Goal: Task Accomplishment & Management: Manage account settings

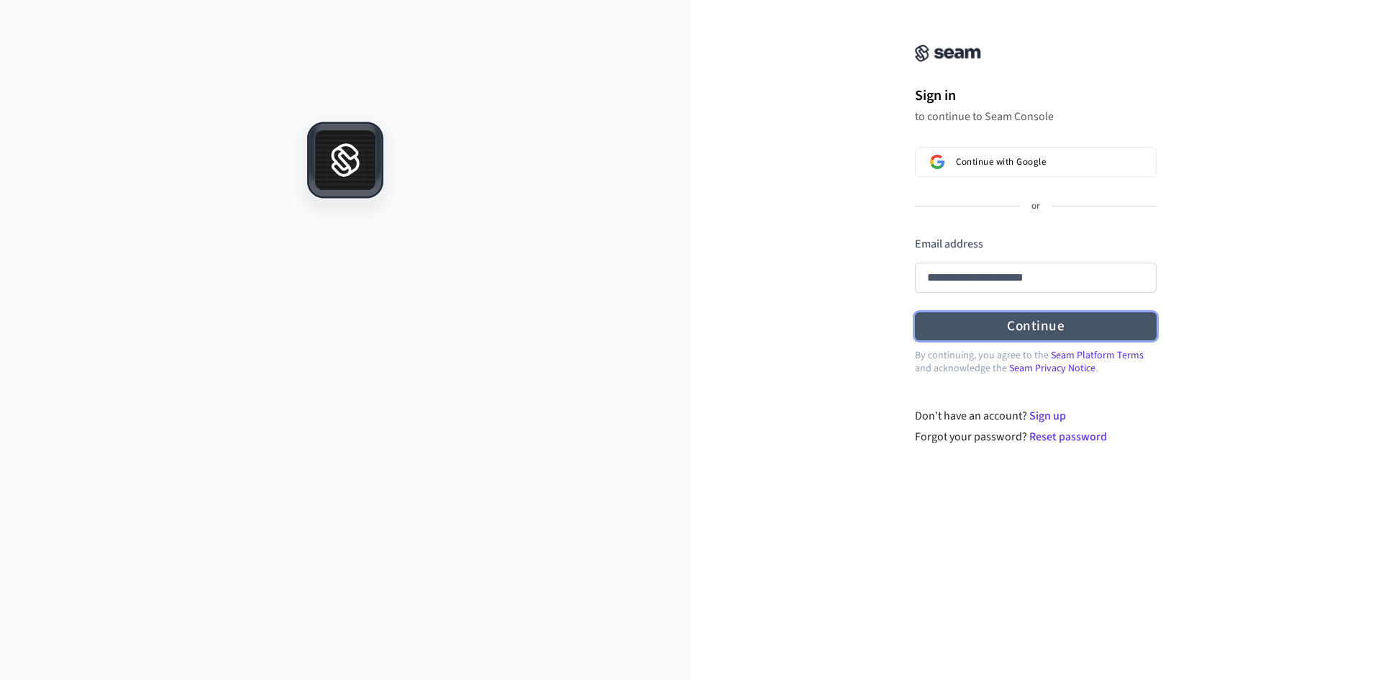
click at [978, 314] on form "**********" at bounding box center [1036, 288] width 242 height 105
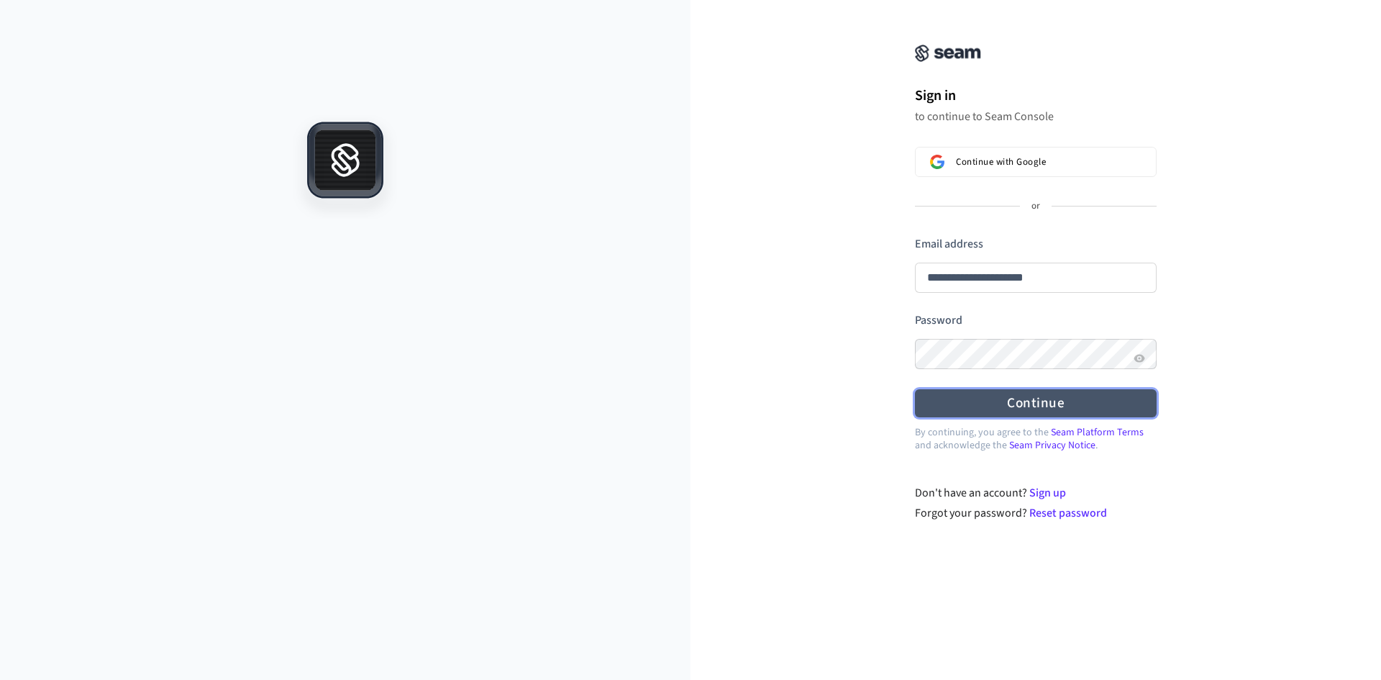
click at [971, 392] on button "Continue" at bounding box center [1036, 403] width 242 height 28
type input "**********"
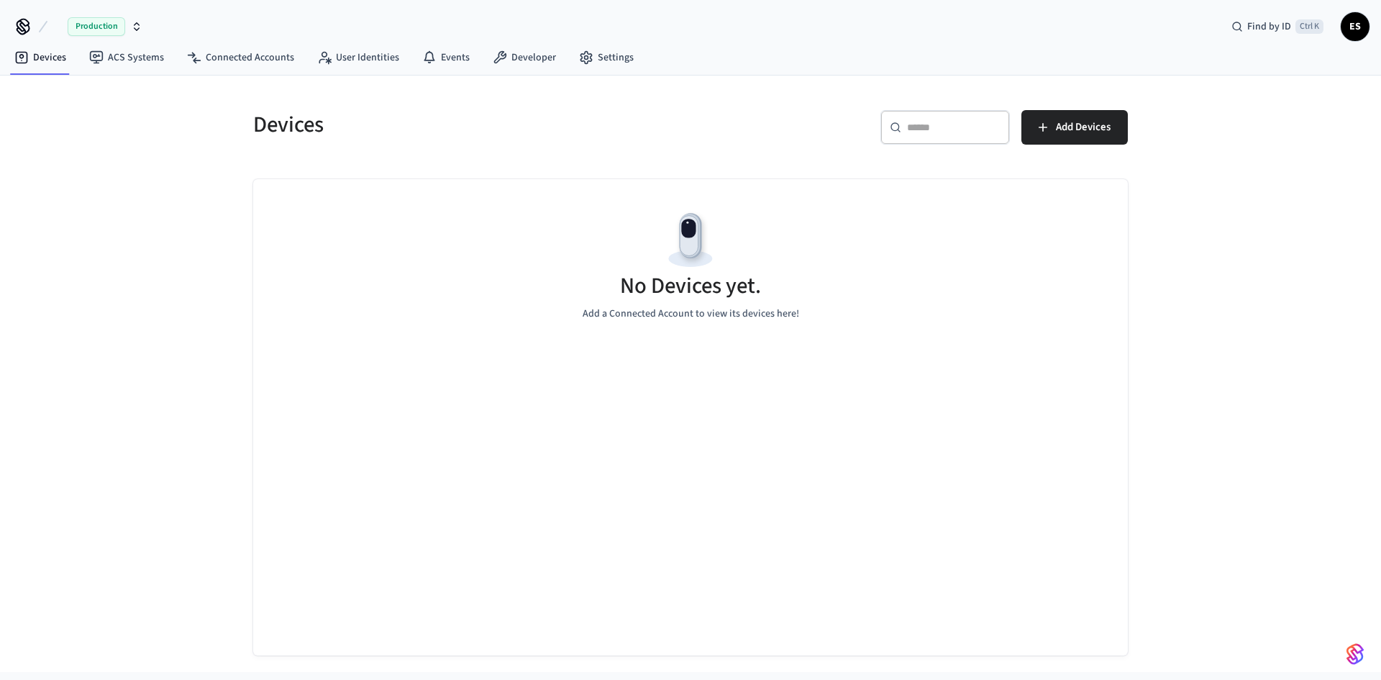
click at [88, 22] on span "Production" at bounding box center [97, 26] width 58 height 19
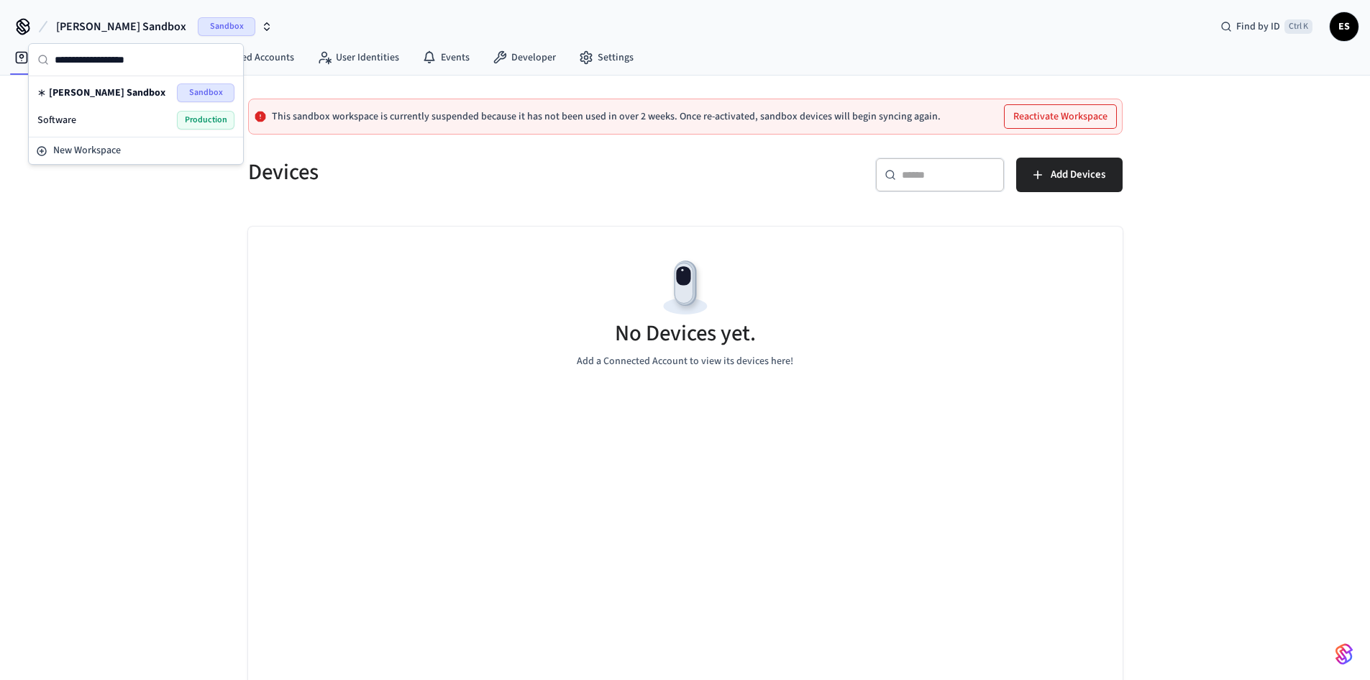
click at [101, 112] on div "Software Production" at bounding box center [135, 120] width 197 height 19
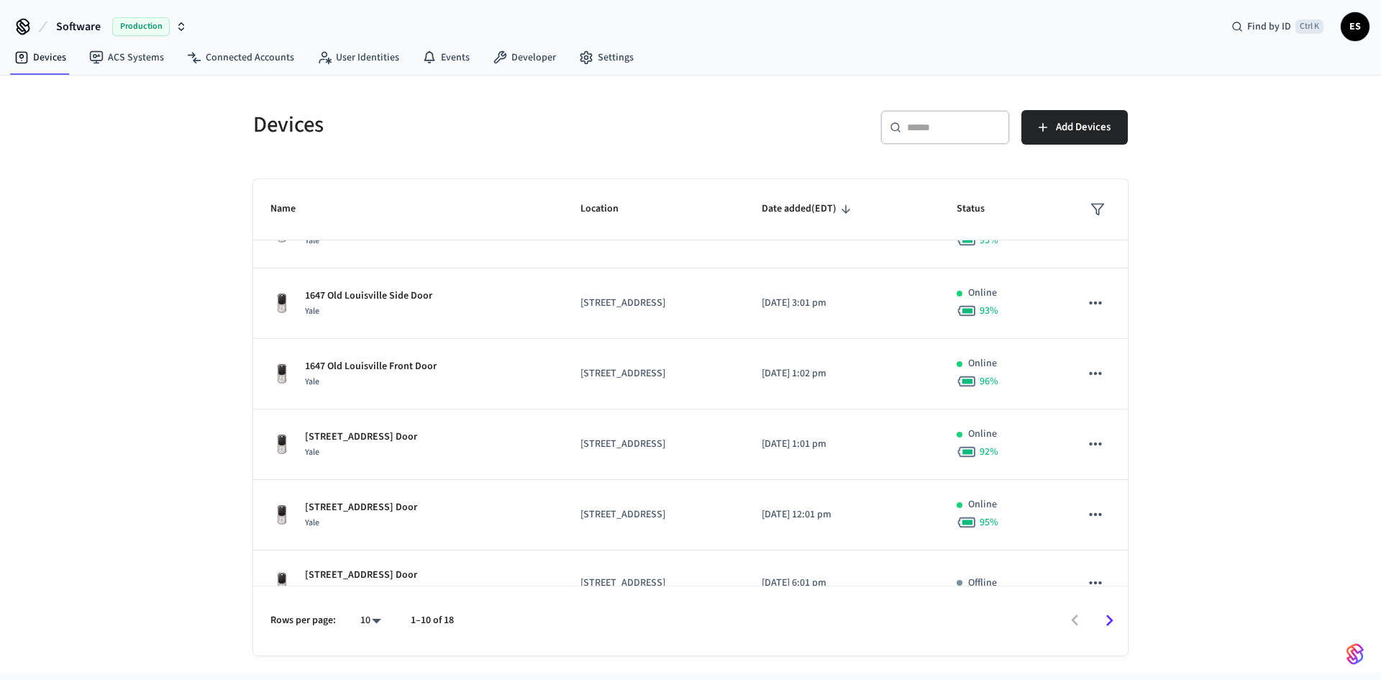
scroll to position [191, 0]
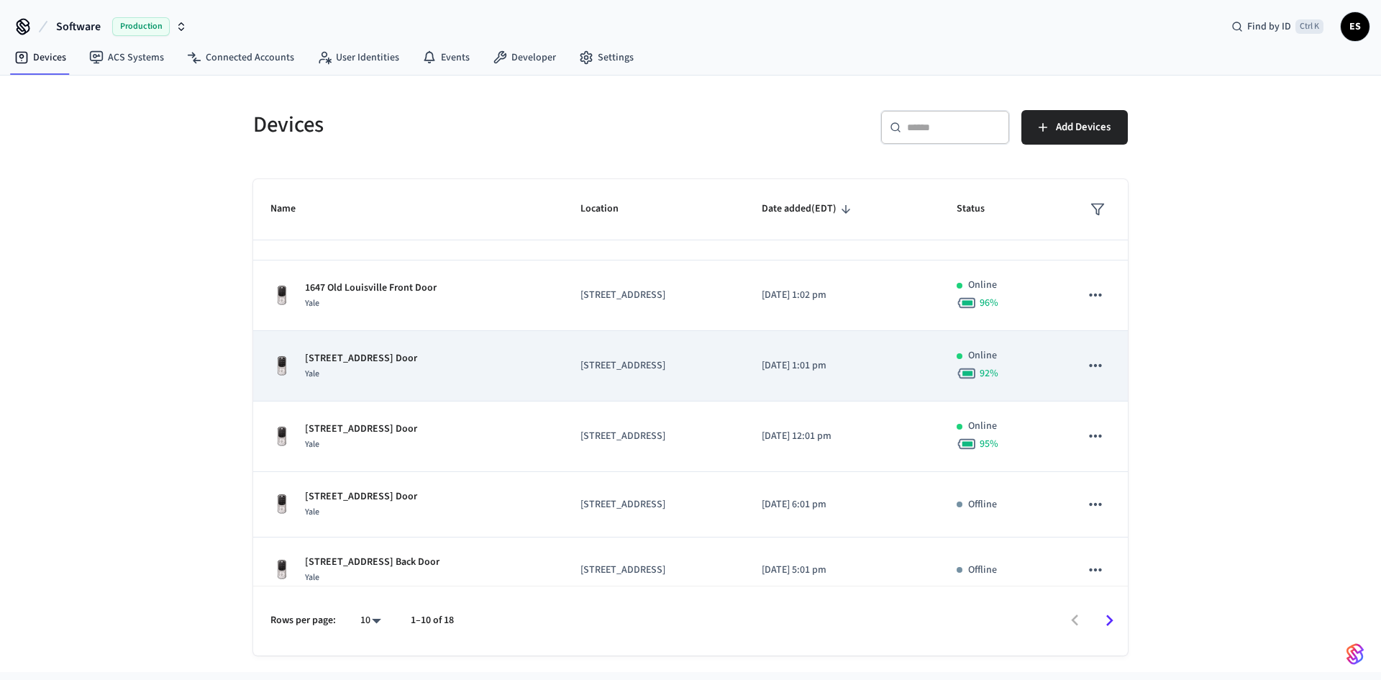
drag, startPoint x: 1082, startPoint y: 367, endPoint x: 311, endPoint y: 361, distance: 770.9
click at [311, 361] on tr "[STREET_ADDRESS] Front Door Yale 3579 Southern Pkwy side [DATE] 1:01 pm Online …" at bounding box center [690, 366] width 874 height 70
click at [311, 361] on p "[STREET_ADDRESS] Door" at bounding box center [361, 358] width 112 height 15
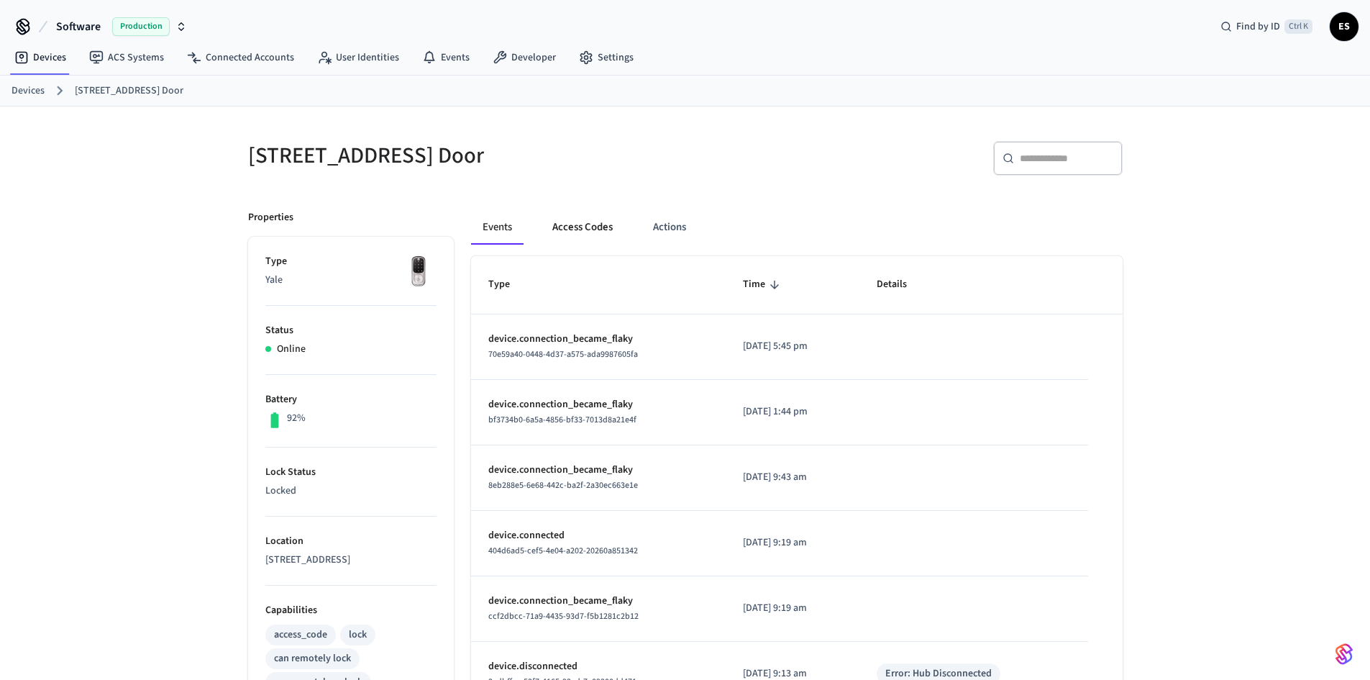
click at [573, 236] on button "Access Codes" at bounding box center [582, 227] width 83 height 35
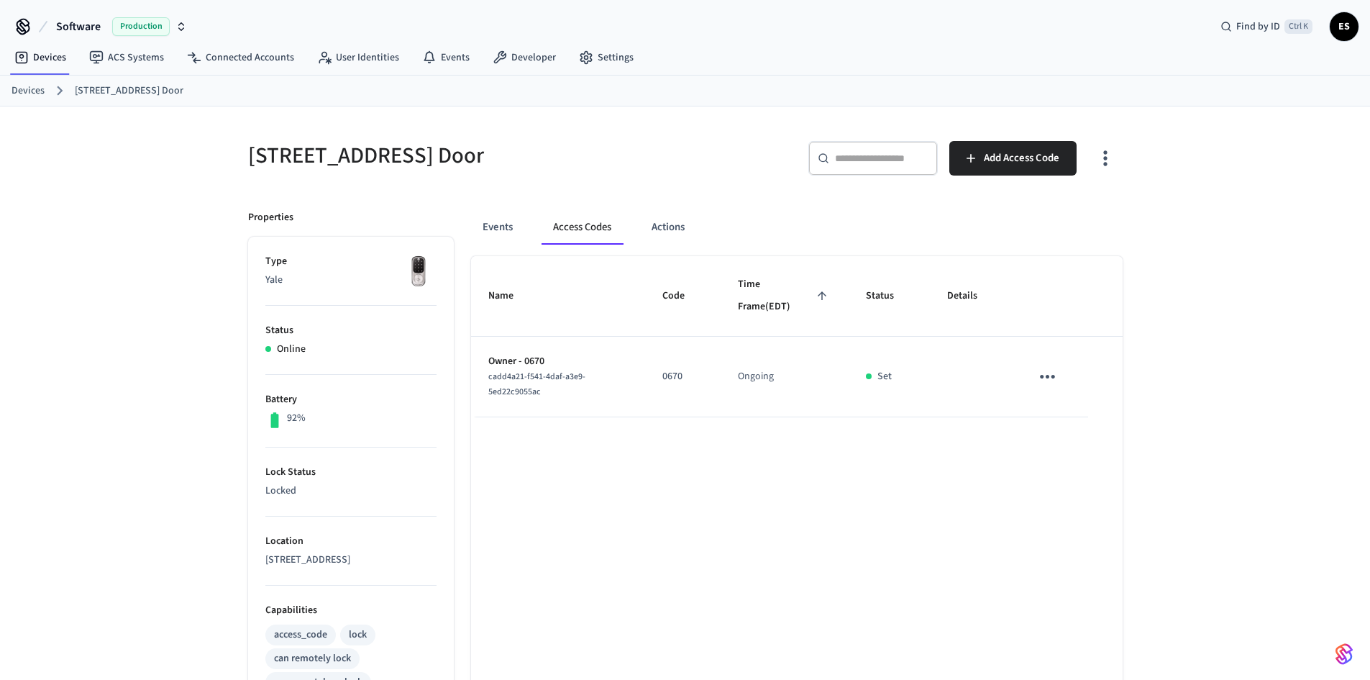
click at [1053, 377] on icon "sticky table" at bounding box center [1047, 377] width 15 height 4
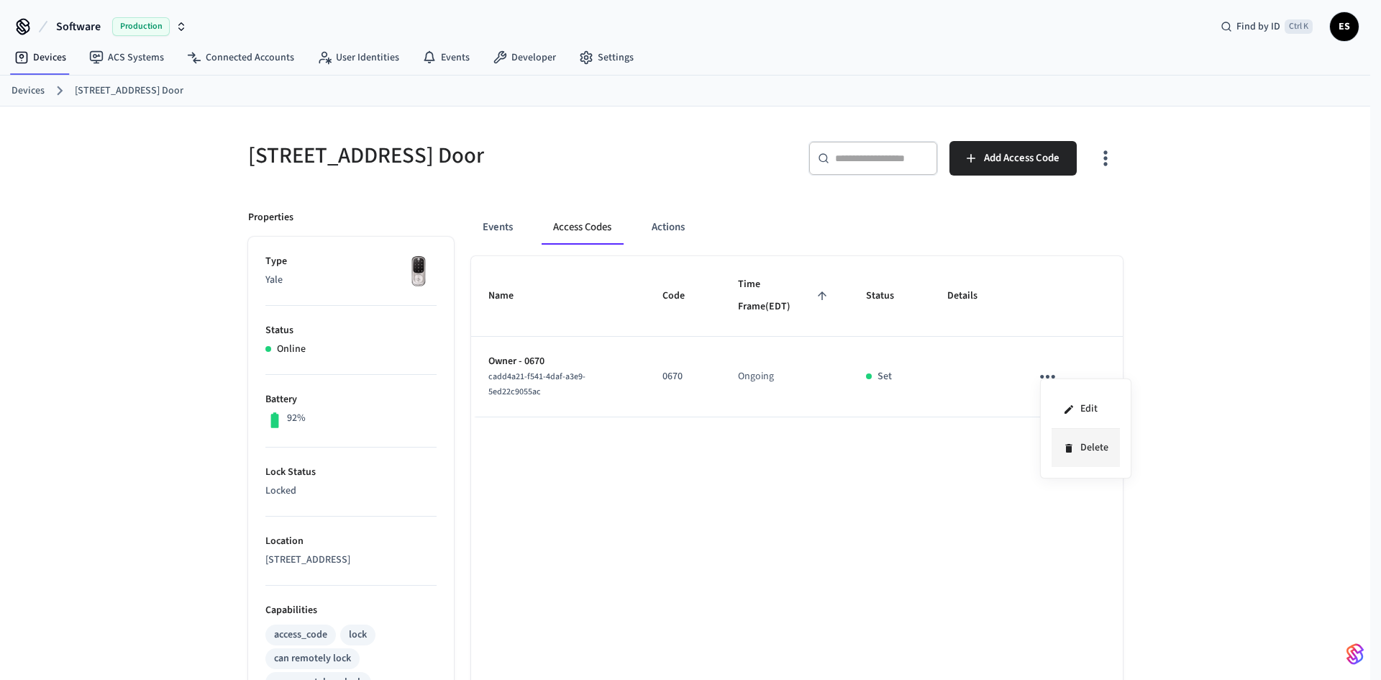
click at [1079, 449] on li "Delete" at bounding box center [1085, 448] width 68 height 38
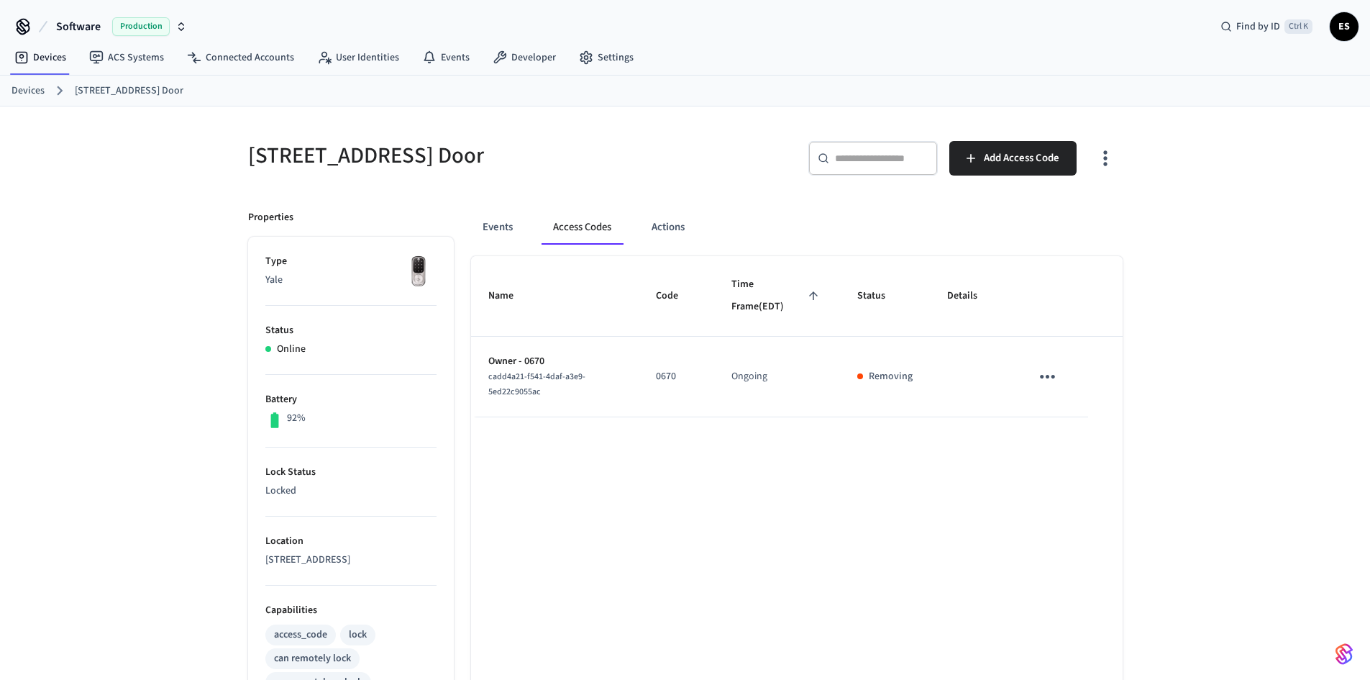
click at [33, 89] on link "Devices" at bounding box center [28, 90] width 33 height 15
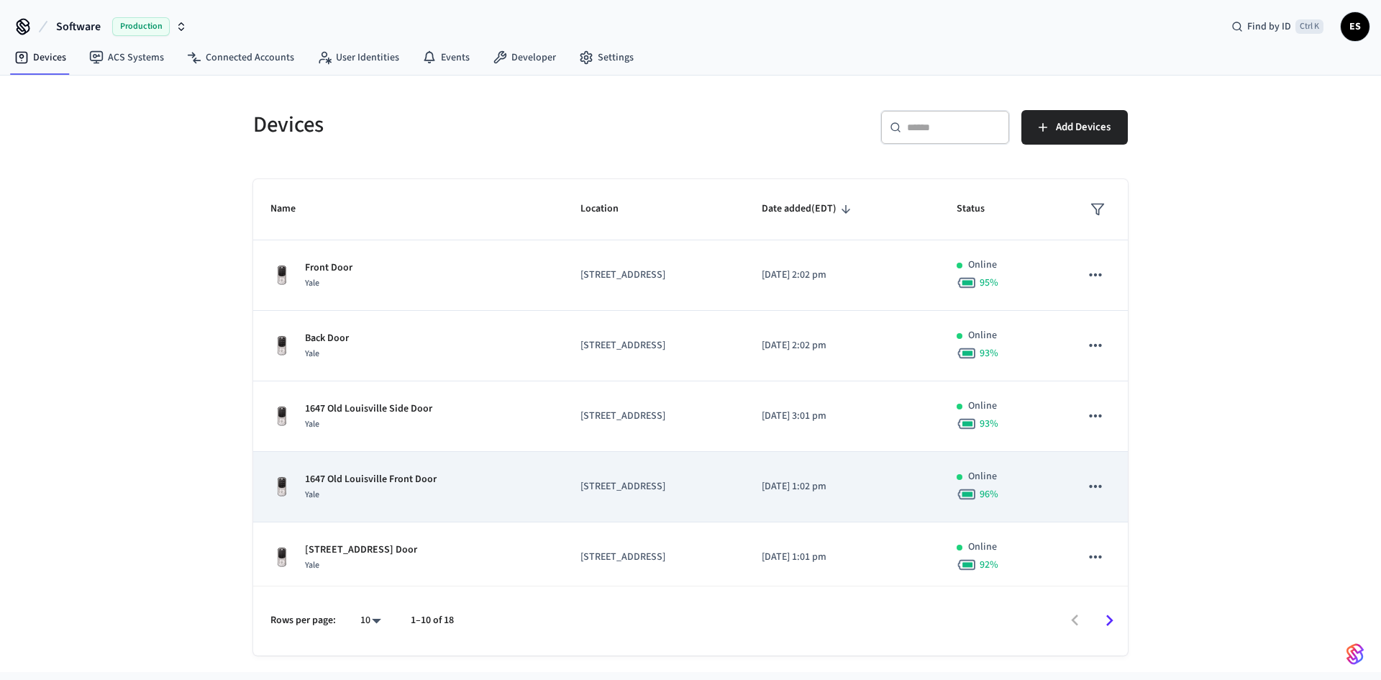
scroll to position [349, 0]
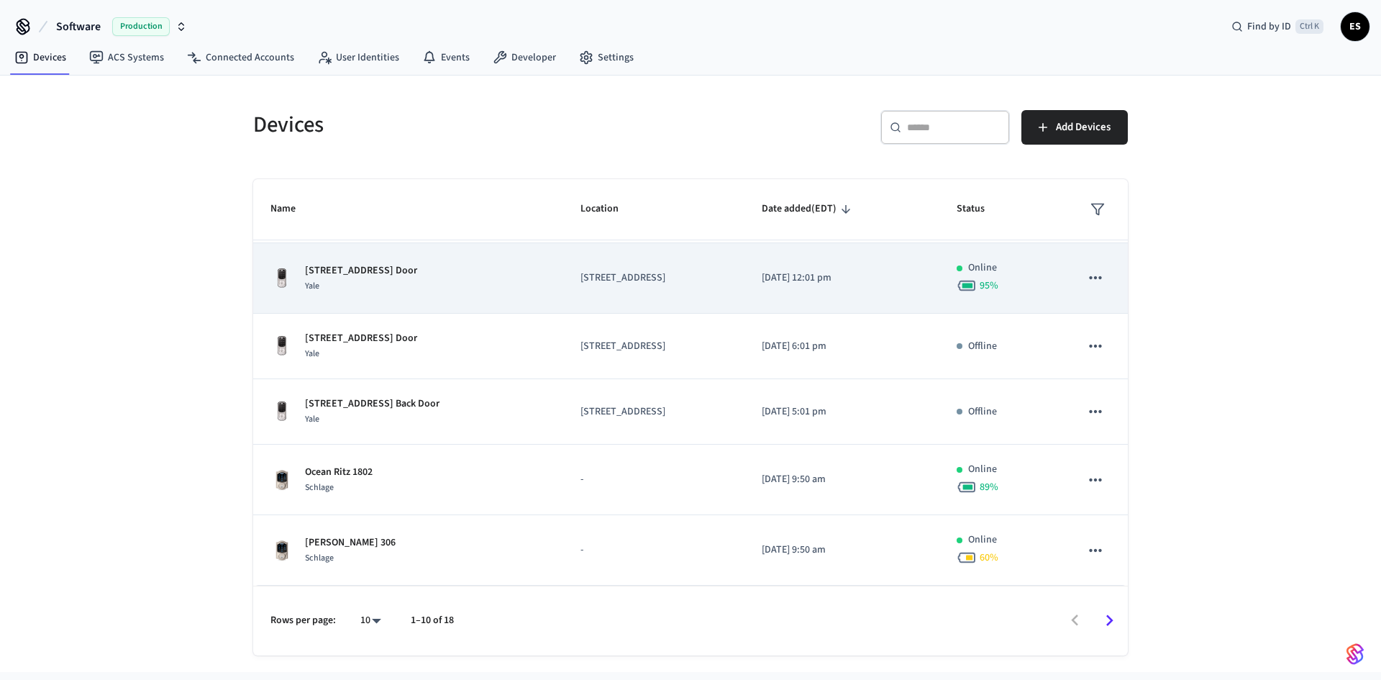
click at [509, 285] on div "[STREET_ADDRESS] Door Yale" at bounding box center [407, 278] width 275 height 30
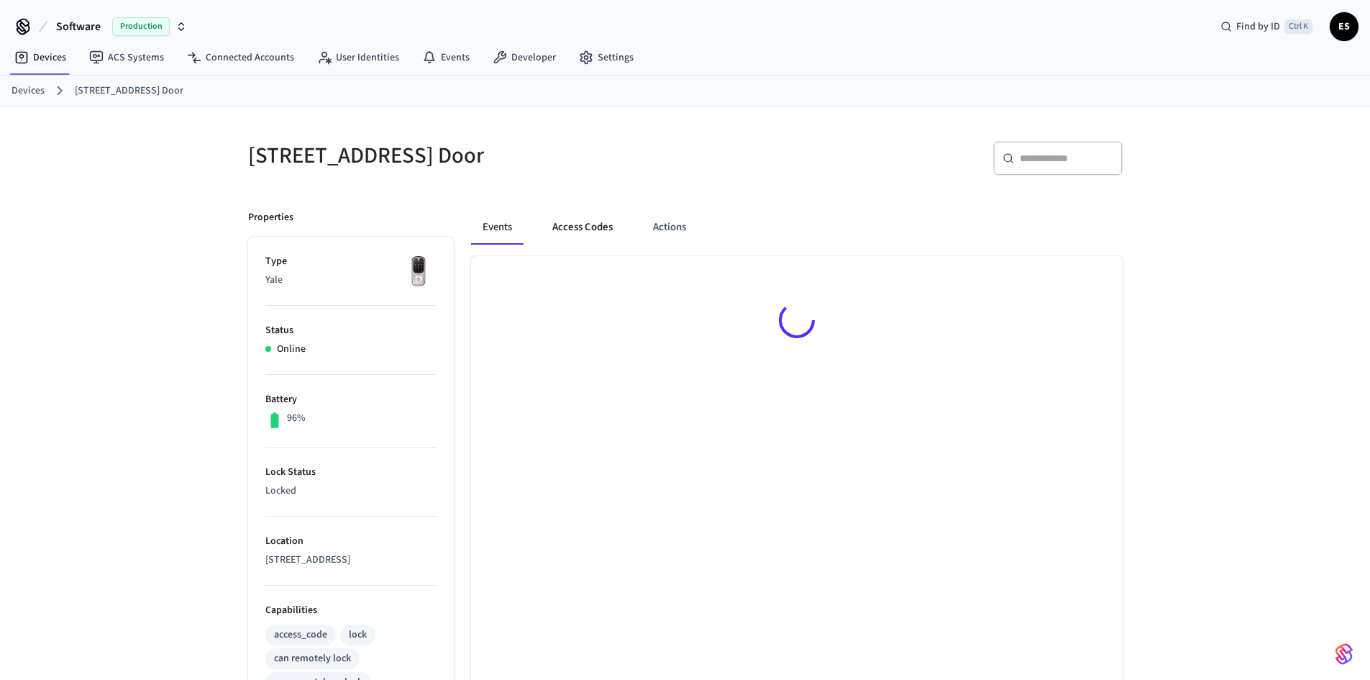
click at [566, 222] on button "Access Codes" at bounding box center [582, 227] width 83 height 35
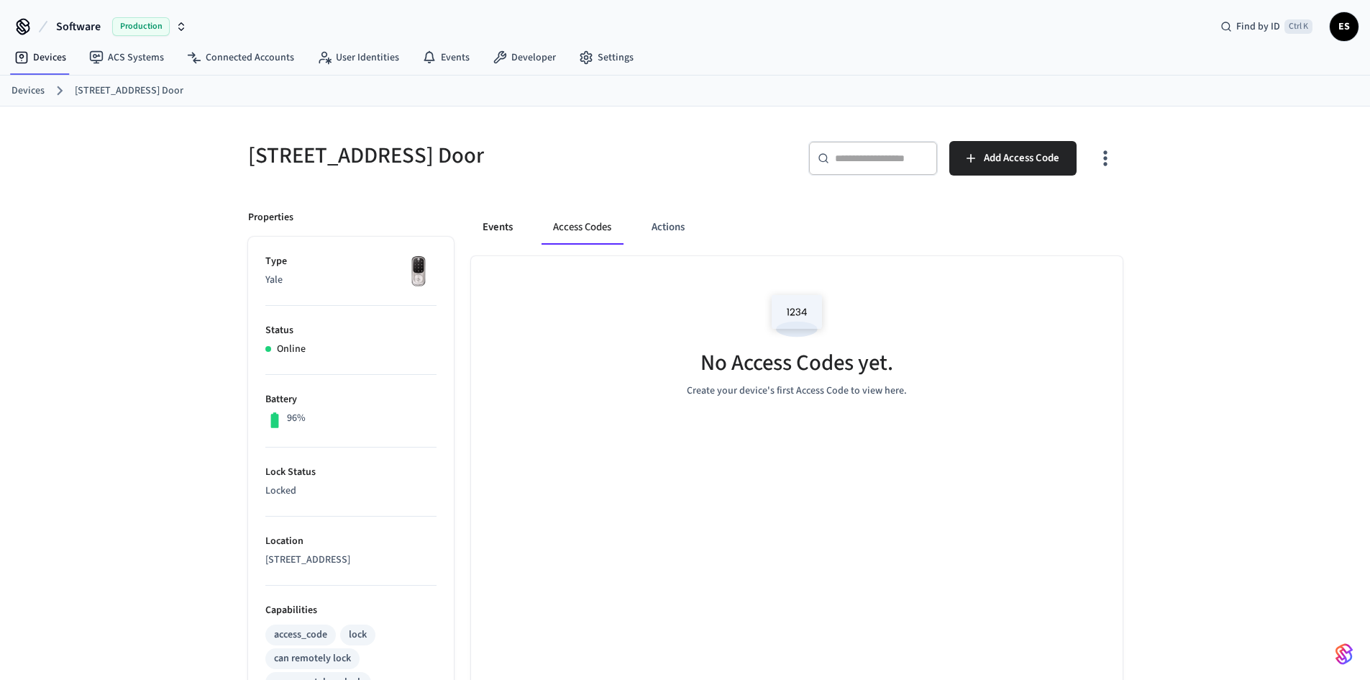
click at [505, 232] on button "Events" at bounding box center [497, 227] width 53 height 35
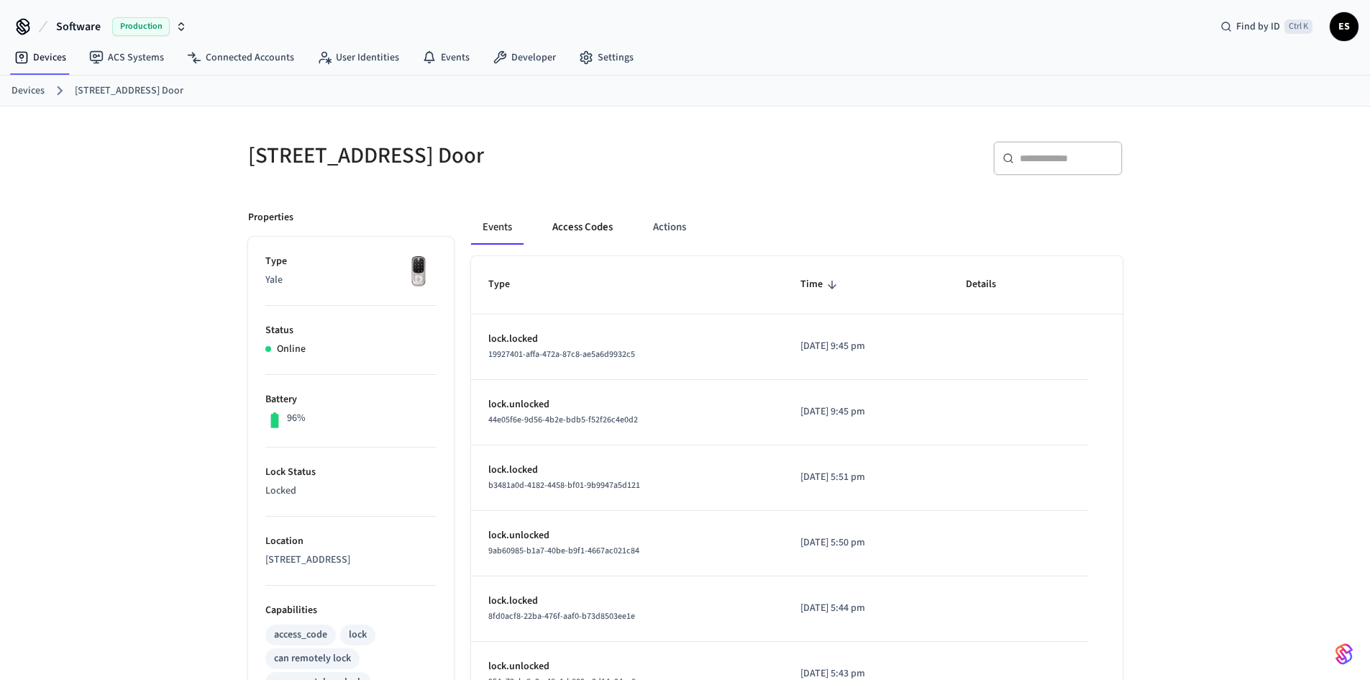
click at [541, 233] on button "Access Codes" at bounding box center [582, 227] width 83 height 35
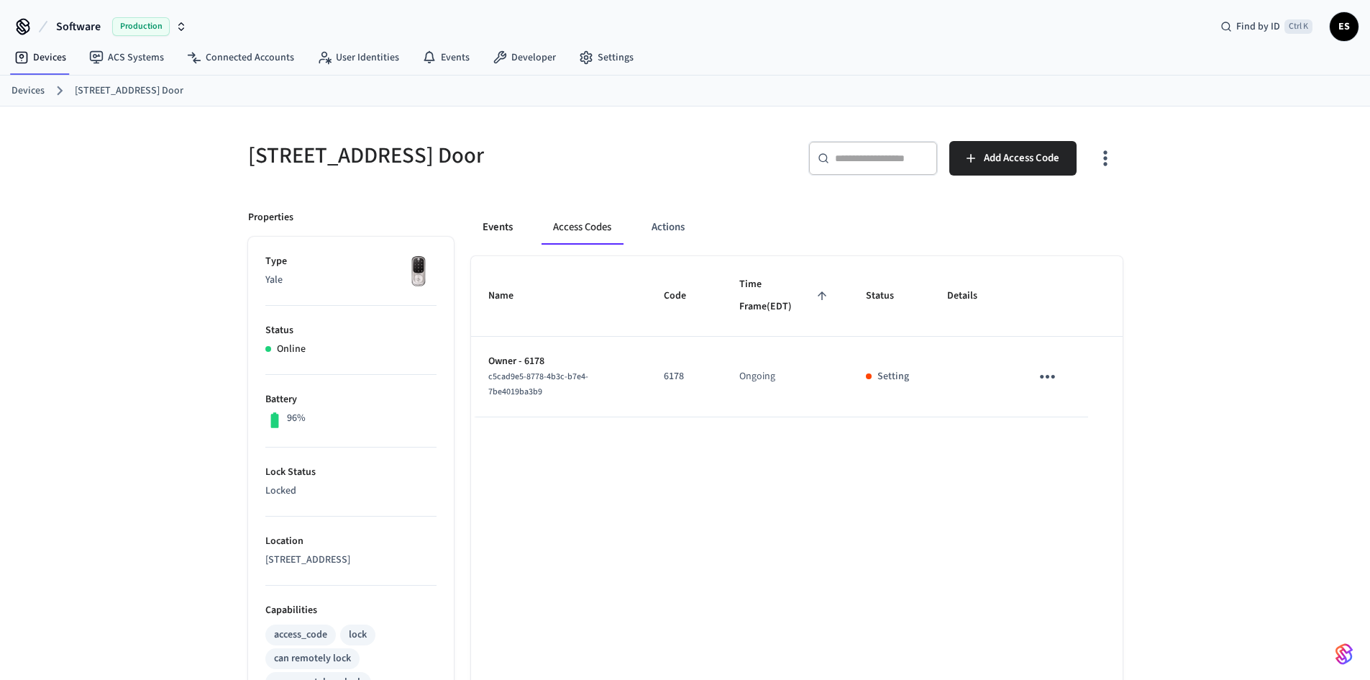
click at [495, 242] on button "Events" at bounding box center [497, 227] width 53 height 35
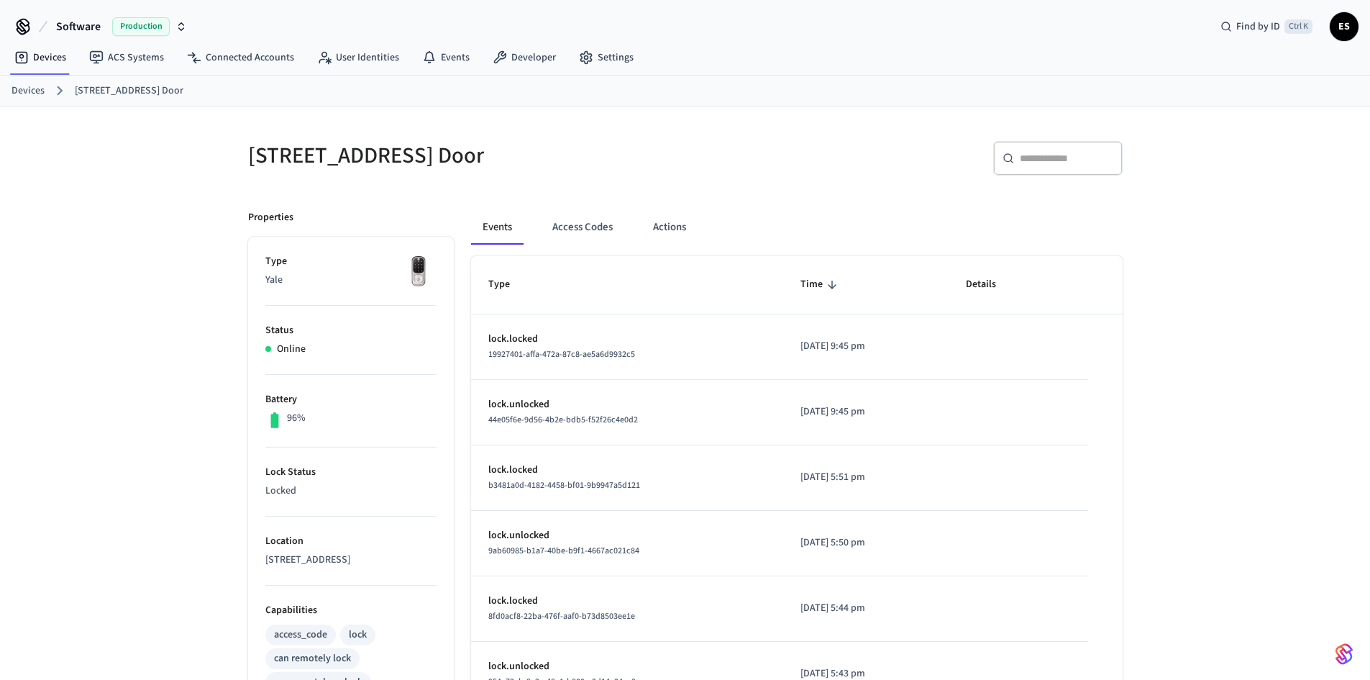
click at [31, 91] on link "Devices" at bounding box center [28, 90] width 33 height 15
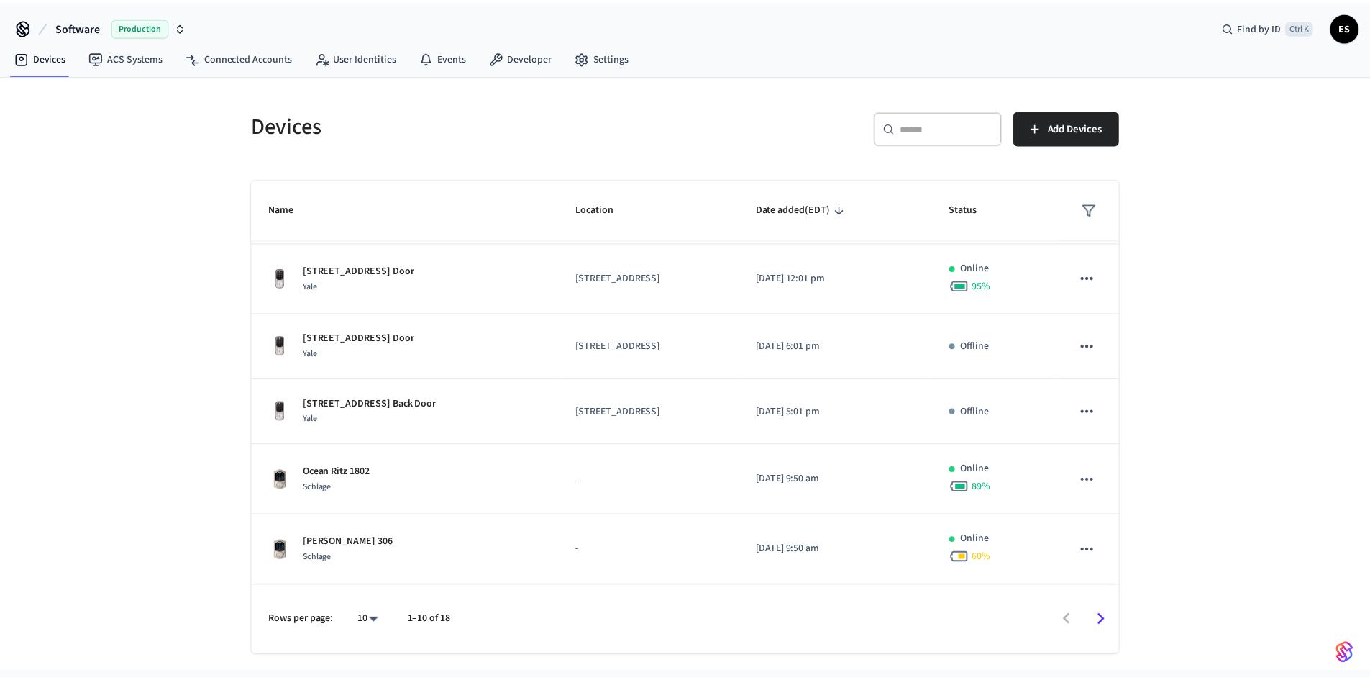
scroll to position [261, 0]
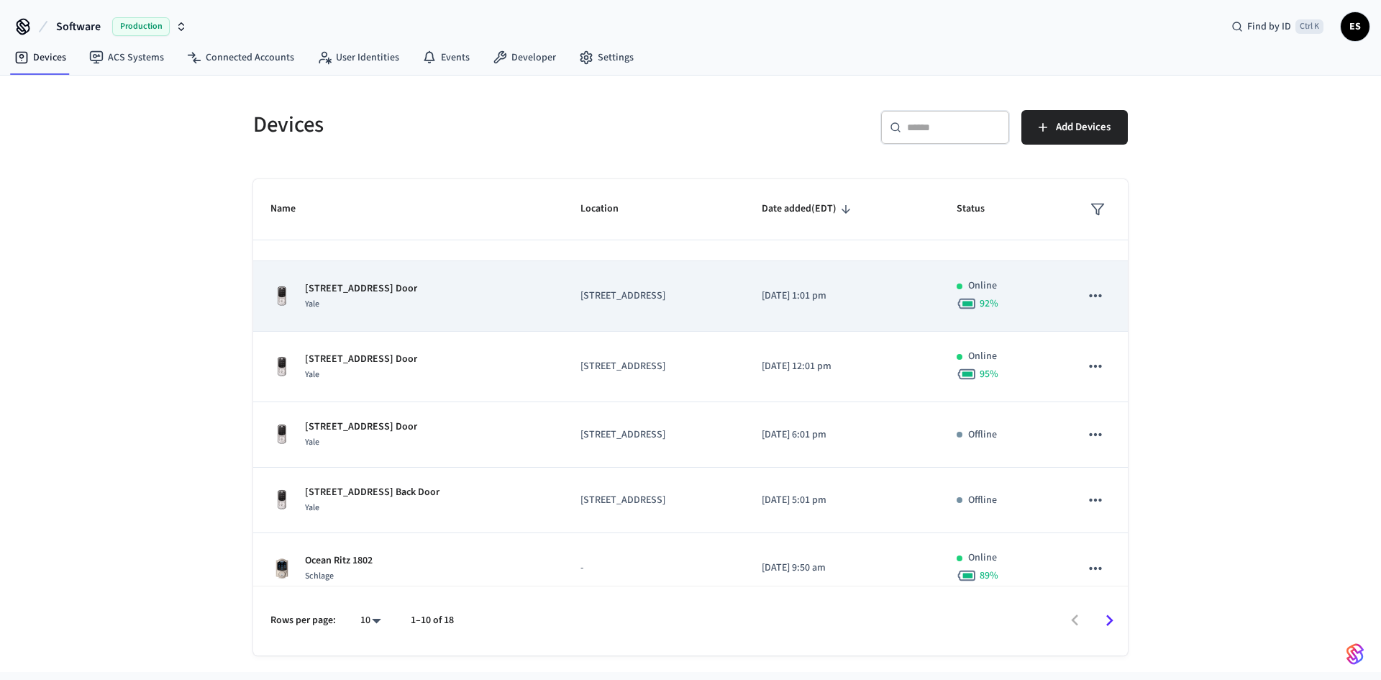
click at [572, 319] on td "[STREET_ADDRESS]" at bounding box center [654, 296] width 182 height 70
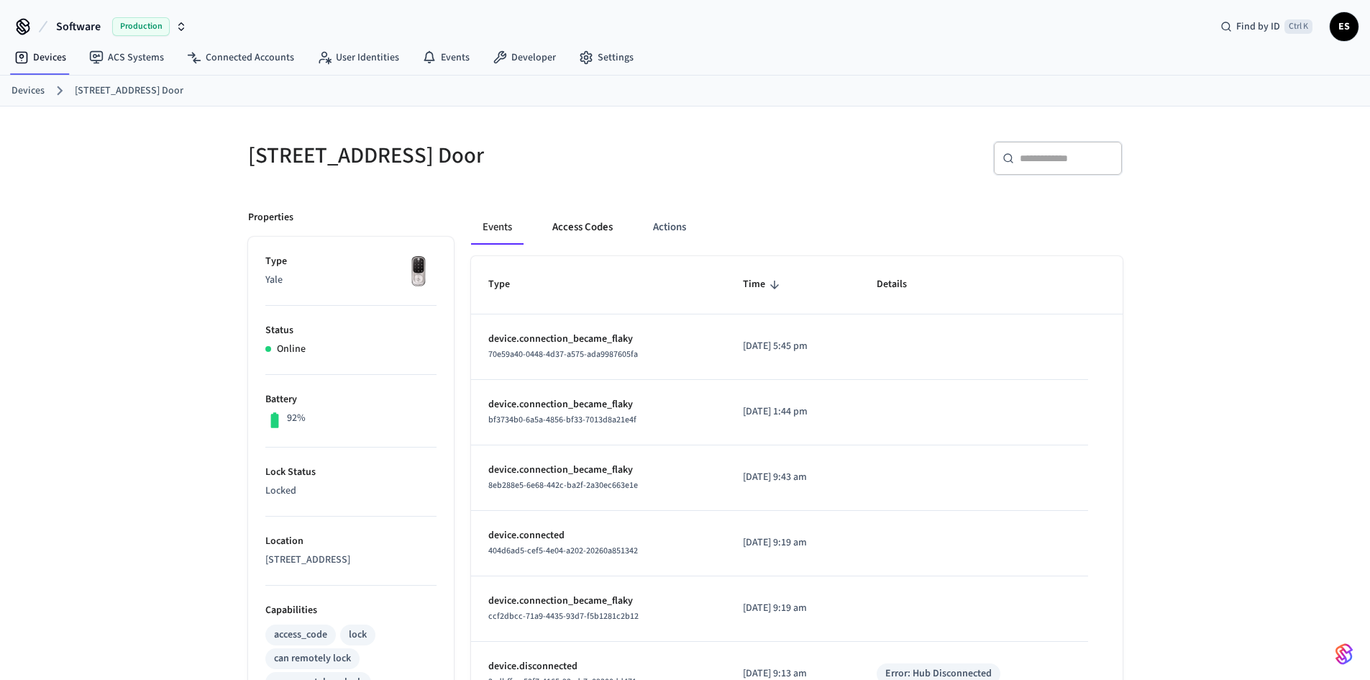
click at [582, 227] on button "Access Codes" at bounding box center [582, 227] width 83 height 35
